Goal: Task Accomplishment & Management: Manage account settings

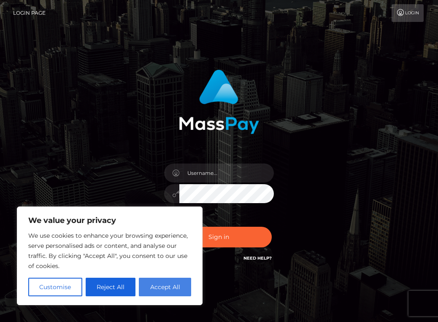
click at [154, 293] on button "Accept All" at bounding box center [165, 287] width 52 height 19
checkbox input "true"
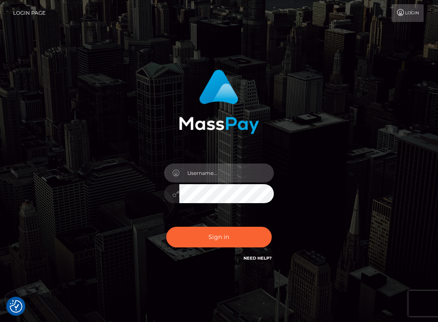
type input "cruelxmistress@outlook.com"
click at [219, 237] on button "Sign in" at bounding box center [218, 237] width 105 height 21
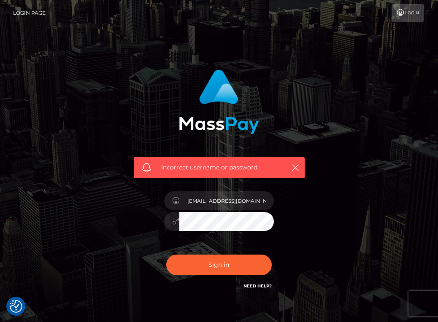
click at [355, 189] on div "Incorrect username or password. cruelxmistress@ouytlook.com" at bounding box center [218, 184] width 405 height 243
click at [238, 202] on input "cruelxmistress@ouytlook.com" at bounding box center [226, 201] width 95 height 19
click at [314, 197] on div "Incorrect username or password. cruelxmistress@outtlook.com" at bounding box center [219, 184] width 196 height 243
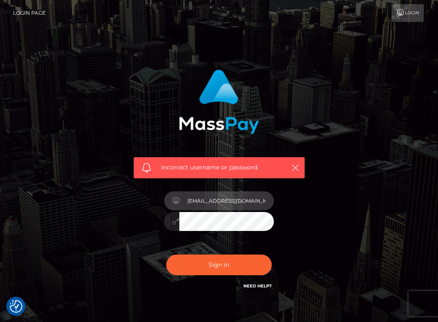
click at [240, 203] on input "cruelxmistress@outtlook.com" at bounding box center [226, 201] width 95 height 19
type input "[EMAIL_ADDRESS][DOMAIN_NAME]"
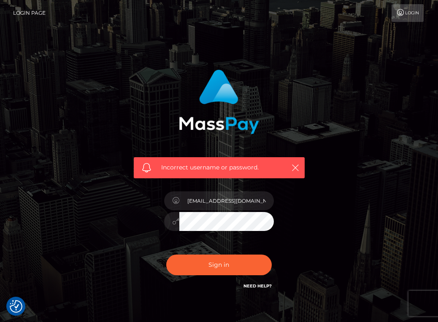
click at [332, 199] on div "Incorrect username or password. cruelxmistress@outlook.com" at bounding box center [218, 184] width 405 height 243
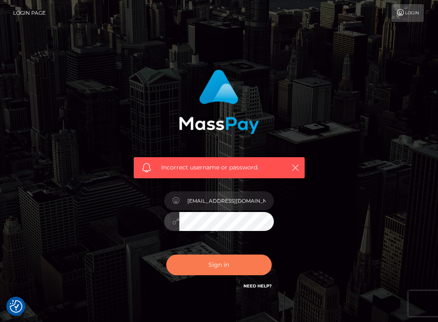
click at [261, 262] on button "Sign in" at bounding box center [218, 265] width 105 height 21
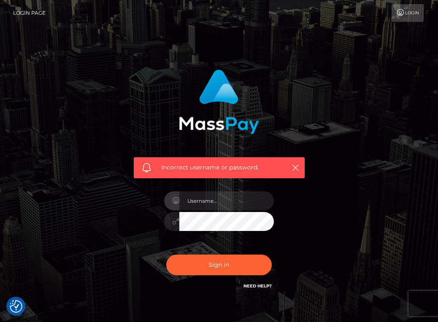
checkbox input "true"
click at [408, 125] on div "Incorrect username or password." at bounding box center [218, 184] width 405 height 243
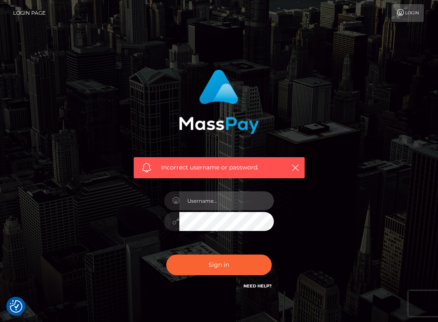
click at [213, 206] on input "text" at bounding box center [226, 201] width 95 height 19
type input "[EMAIL_ADDRESS][DOMAIN_NAME]"
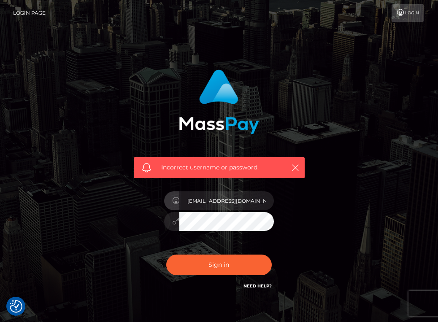
click at [338, 207] on div "Incorrect username or password. [EMAIL_ADDRESS][DOMAIN_NAME]" at bounding box center [218, 184] width 405 height 243
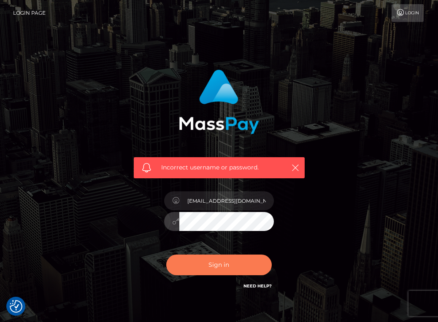
click at [248, 259] on button "Sign in" at bounding box center [218, 265] width 105 height 21
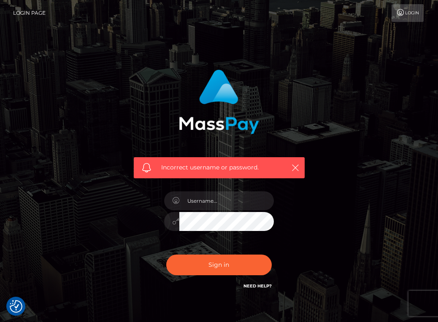
click at [336, 198] on div "Incorrect username or password." at bounding box center [218, 184] width 405 height 243
click at [222, 206] on input "text" at bounding box center [226, 201] width 95 height 19
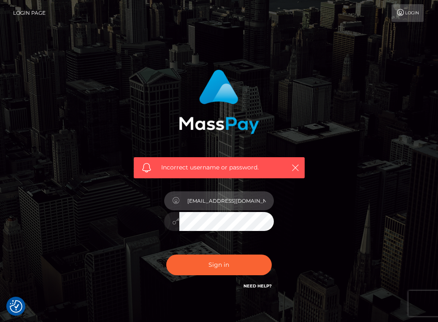
type input "Cruelxmistress@outlook.com"
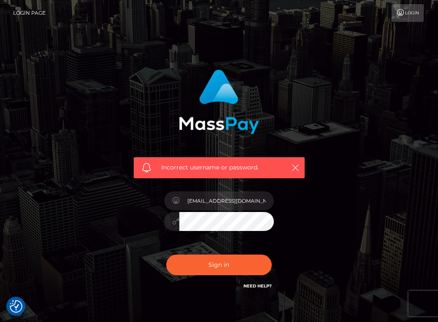
click at [391, 157] on div "Incorrect username or password. Cruelxmistress@outlook.com" at bounding box center [218, 184] width 405 height 243
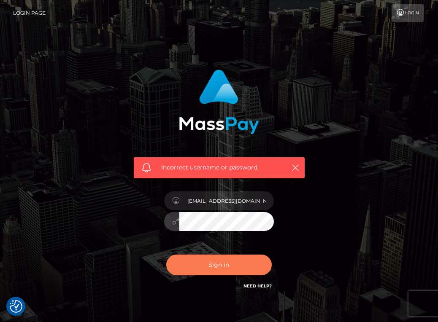
click at [253, 265] on button "Sign in" at bounding box center [218, 265] width 105 height 21
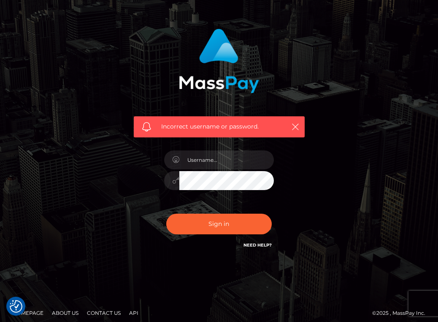
scroll to position [44, 0]
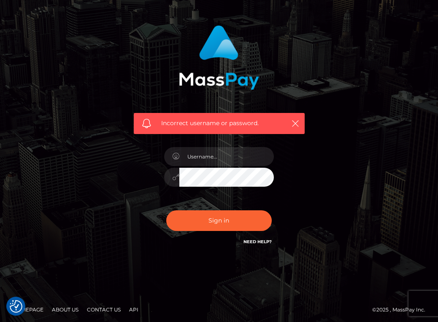
click at [250, 244] on link "Need Help?" at bounding box center [257, 241] width 28 height 5
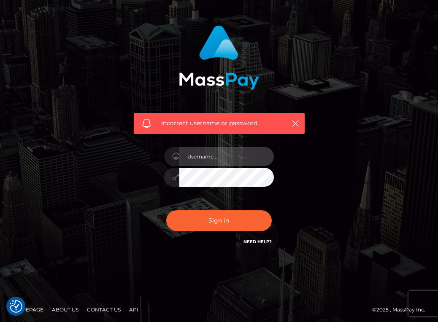
click at [214, 157] on input "text" at bounding box center [226, 156] width 95 height 19
type input "[EMAIL_ADDRESS][DOMAIN_NAME]"
click at [369, 165] on div "Incorrect username or password. [EMAIL_ADDRESS][DOMAIN_NAME]" at bounding box center [218, 140] width 405 height 243
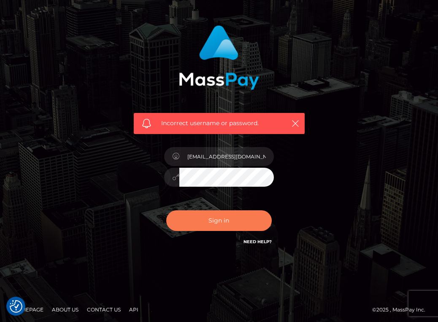
click at [234, 221] on button "Sign in" at bounding box center [218, 221] width 105 height 21
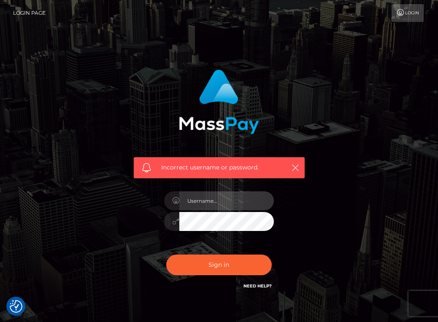
checkbox input "true"
